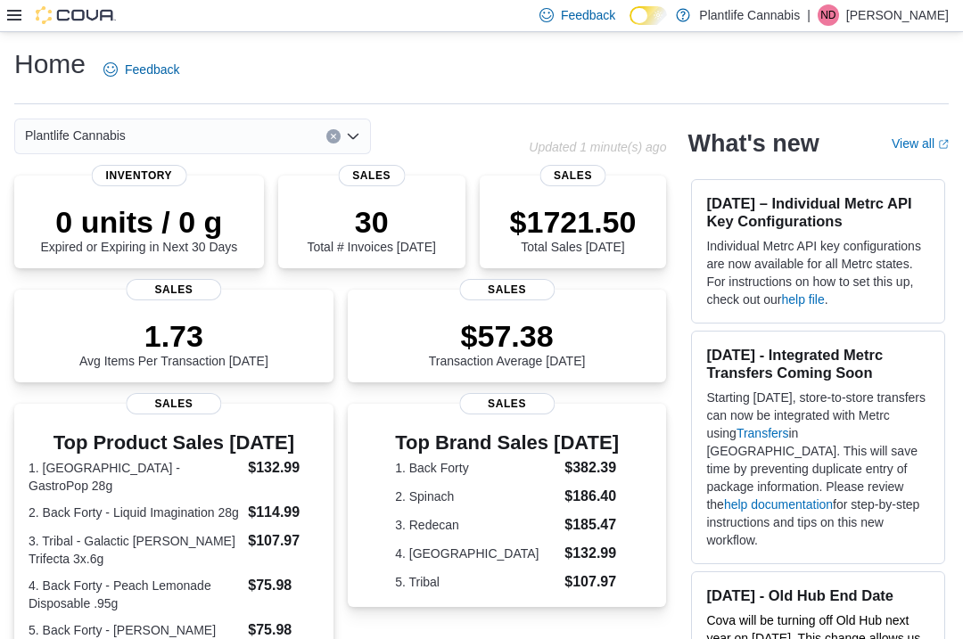
click at [9, 21] on icon at bounding box center [14, 15] width 14 height 11
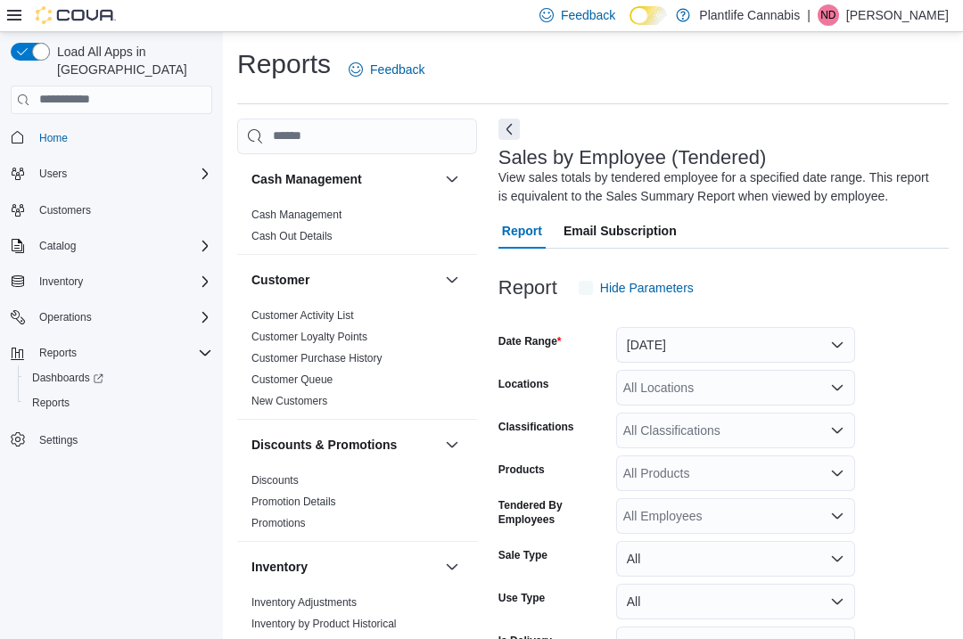
scroll to position [20, 0]
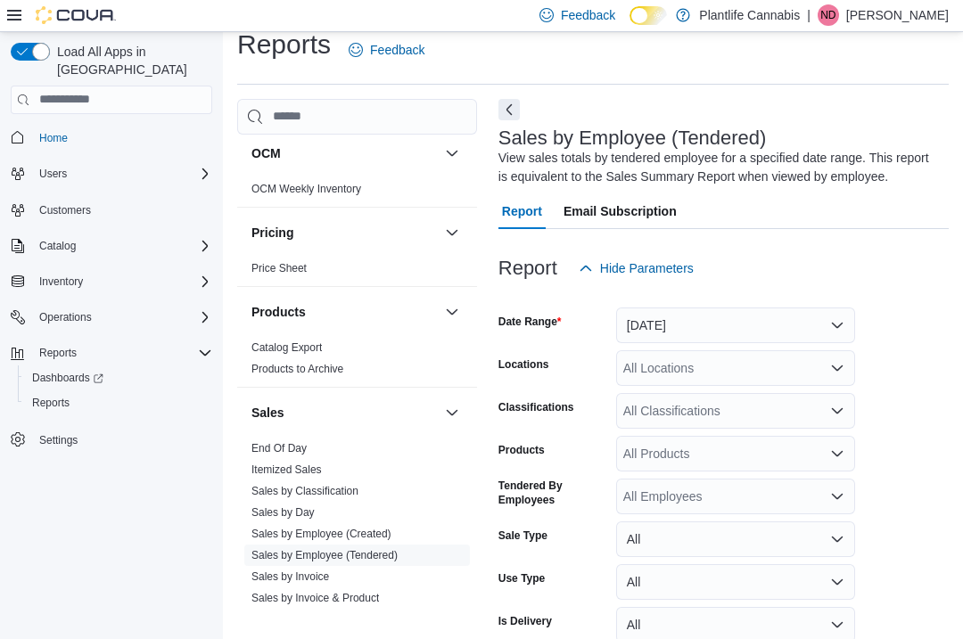
click at [831, 323] on button "[DATE]" at bounding box center [735, 326] width 239 height 36
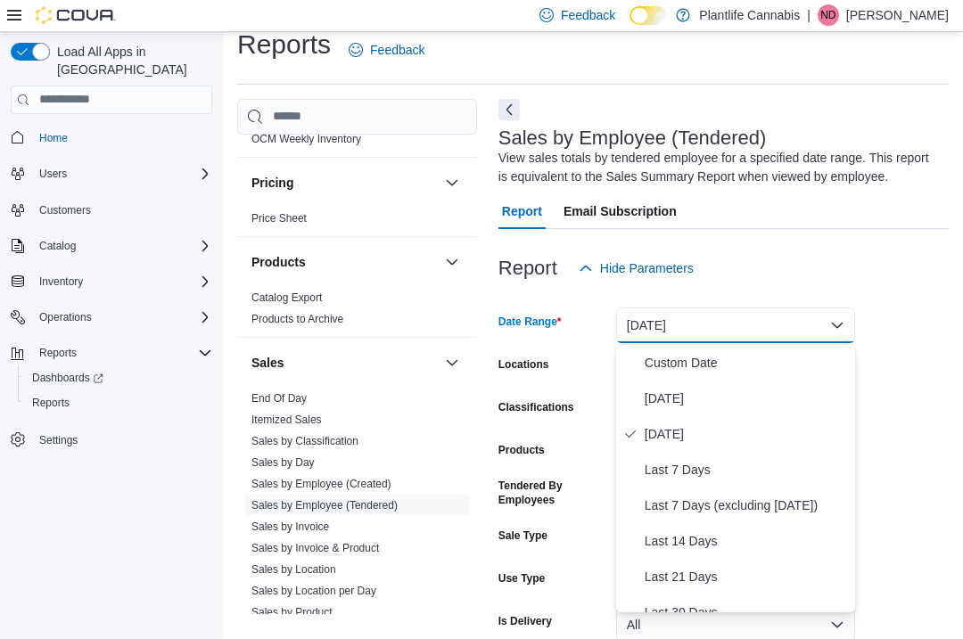
click at [771, 393] on span "[DATE]" at bounding box center [746, 398] width 203 height 21
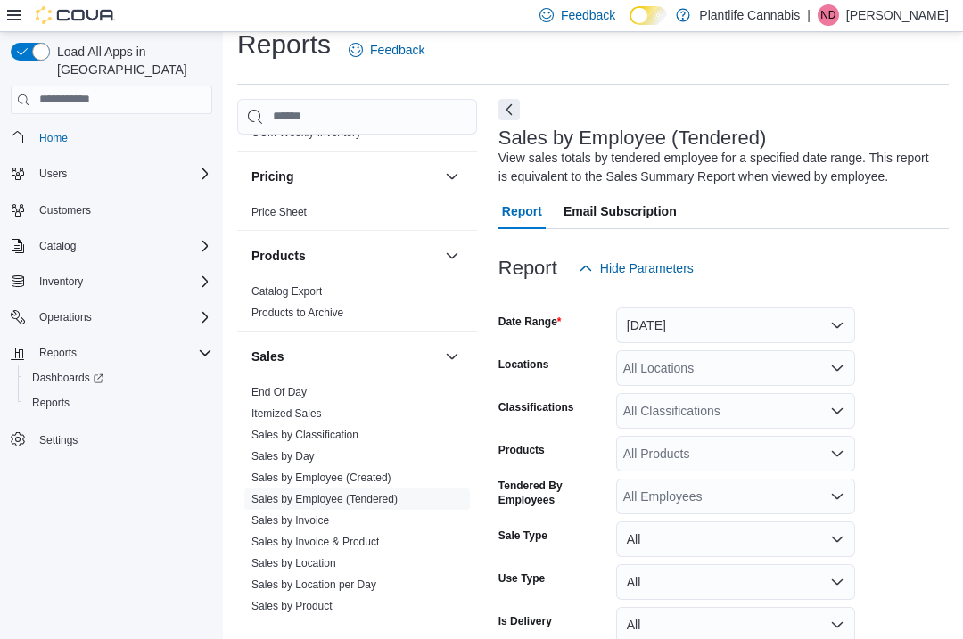
scroll to position [845, 0]
click at [803, 372] on div "All Locations" at bounding box center [735, 368] width 239 height 36
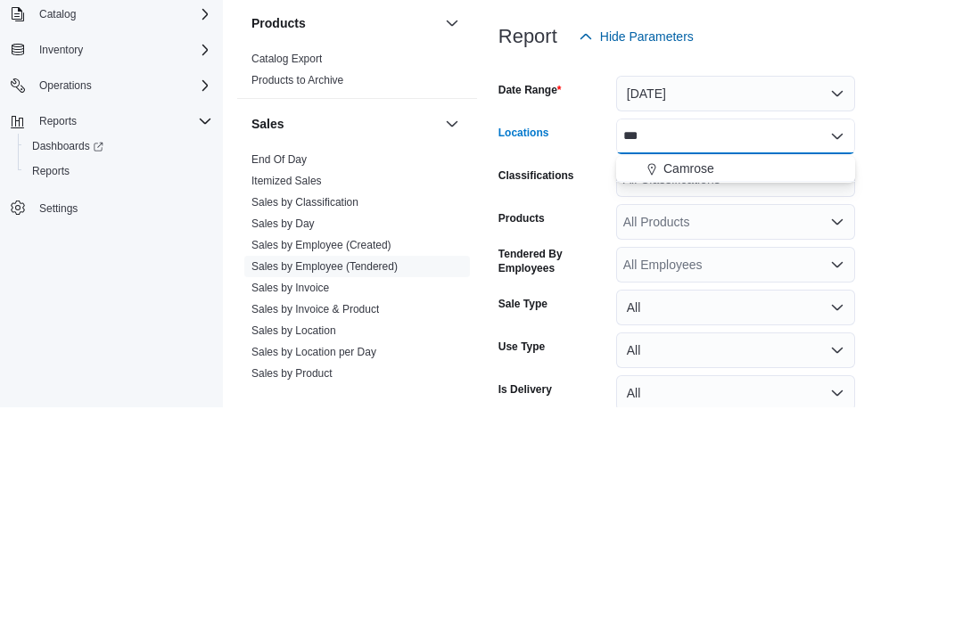
type input "***"
click at [763, 391] on div "Camrose" at bounding box center [736, 400] width 218 height 18
click at [916, 286] on form "Date Range [DATE] Locations Camrose Combo box. Selected. [GEOGRAPHIC_DATA]. Pre…" at bounding box center [723, 489] width 450 height 407
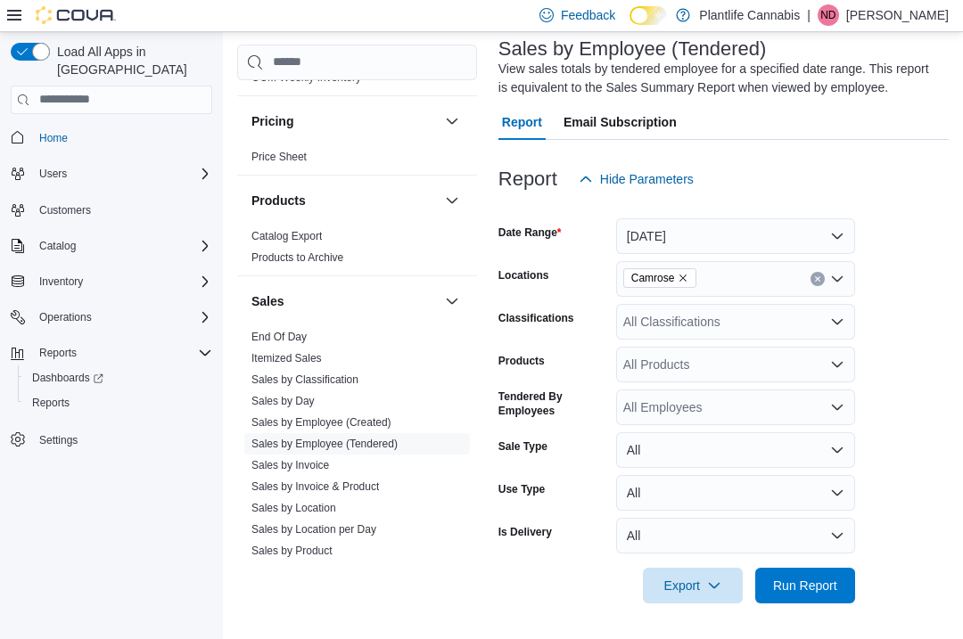
click at [13, 21] on icon at bounding box center [14, 15] width 14 height 11
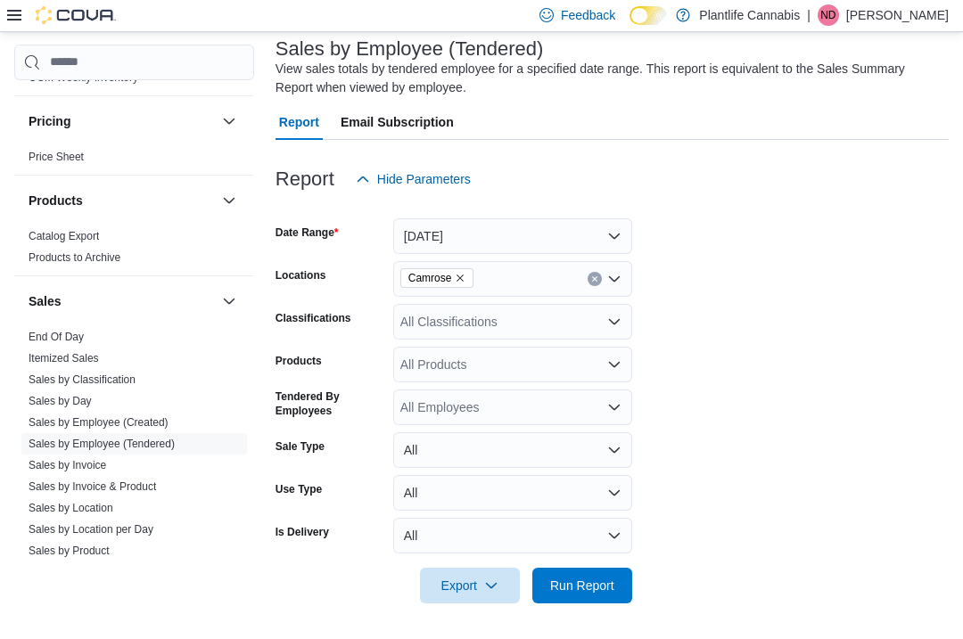
click at [595, 583] on span "Run Report" at bounding box center [582, 586] width 64 height 18
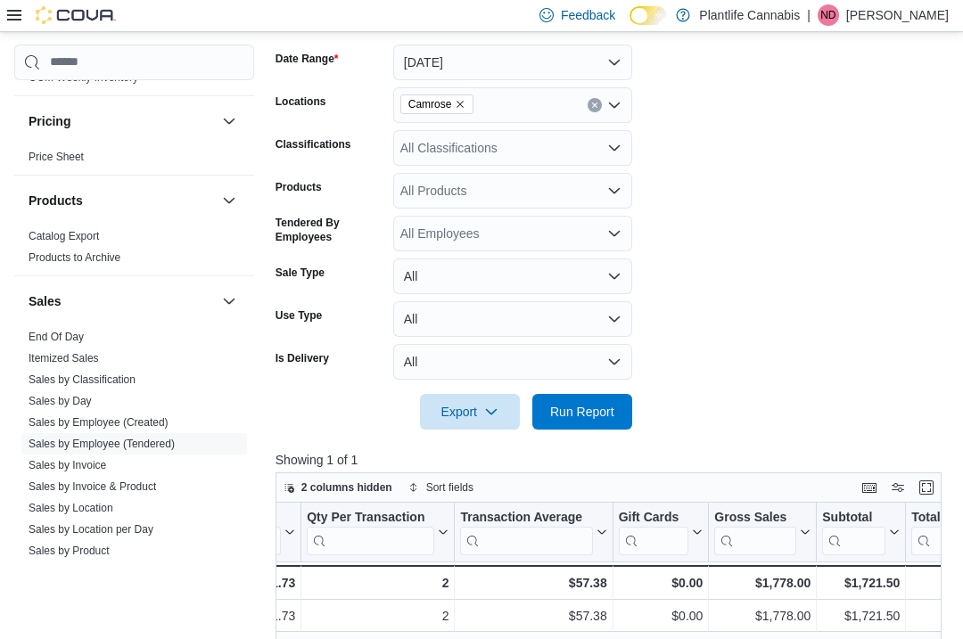
scroll to position [281, 0]
